Goal: Task Accomplishment & Management: Use online tool/utility

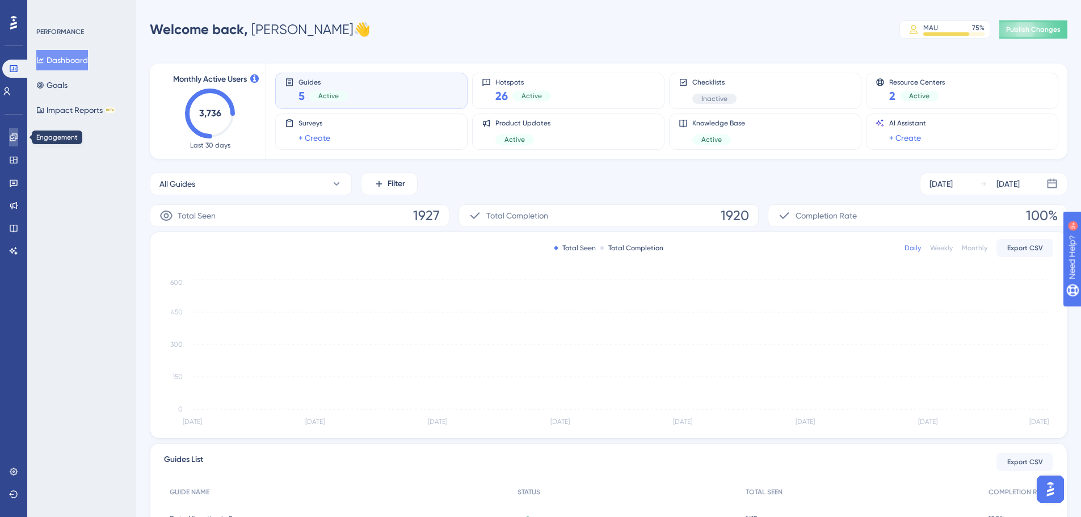
click at [16, 140] on icon at bounding box center [13, 137] width 9 height 9
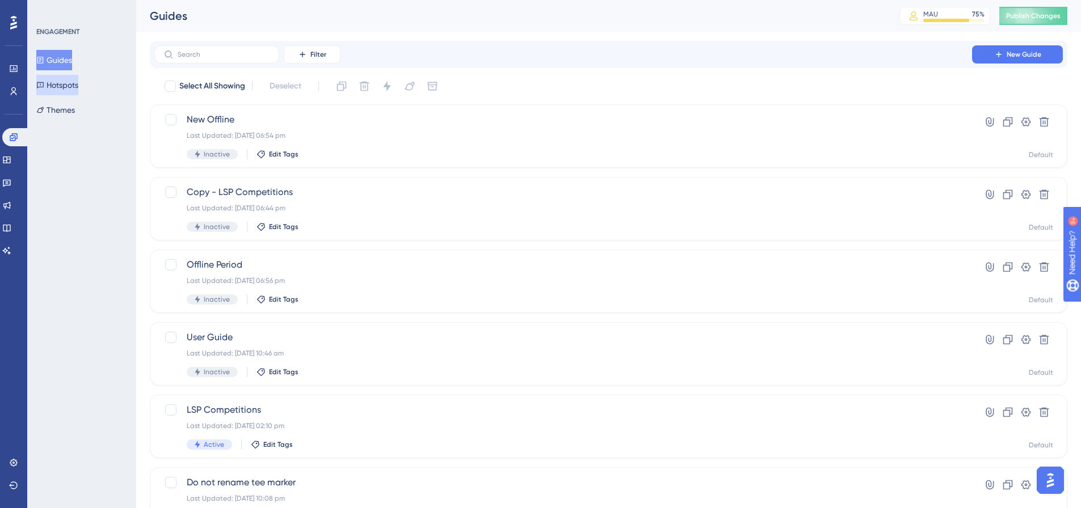
click at [78, 87] on button "Hotspots" at bounding box center [57, 85] width 42 height 20
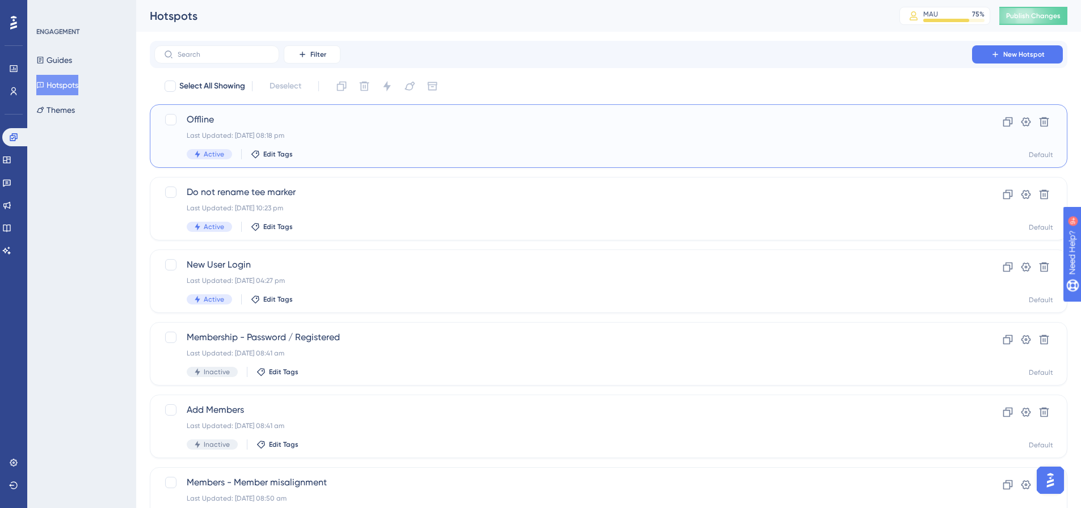
click at [224, 134] on div "Last Updated: [DATE] 08:18 pm" at bounding box center [563, 135] width 753 height 9
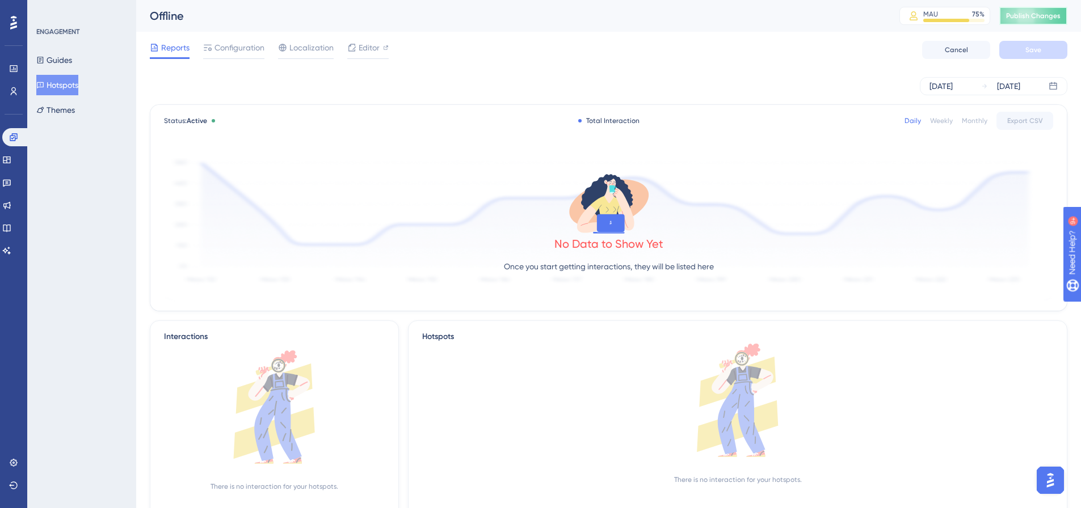
click at [1039, 17] on button "Publish Changes" at bounding box center [1033, 16] width 68 height 18
